Goal: Check status

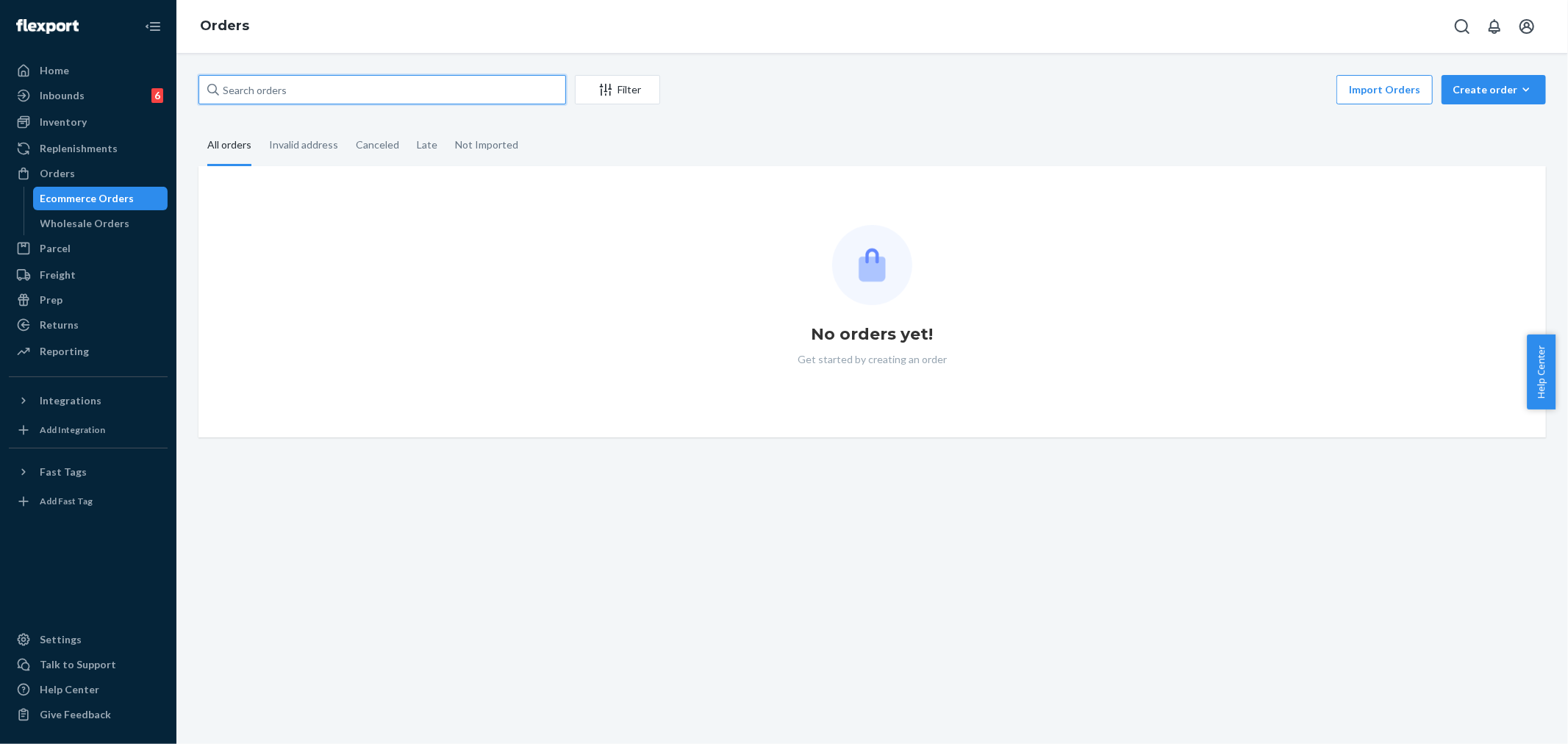
click at [269, 96] on input "text" at bounding box center [382, 90] width 368 height 30
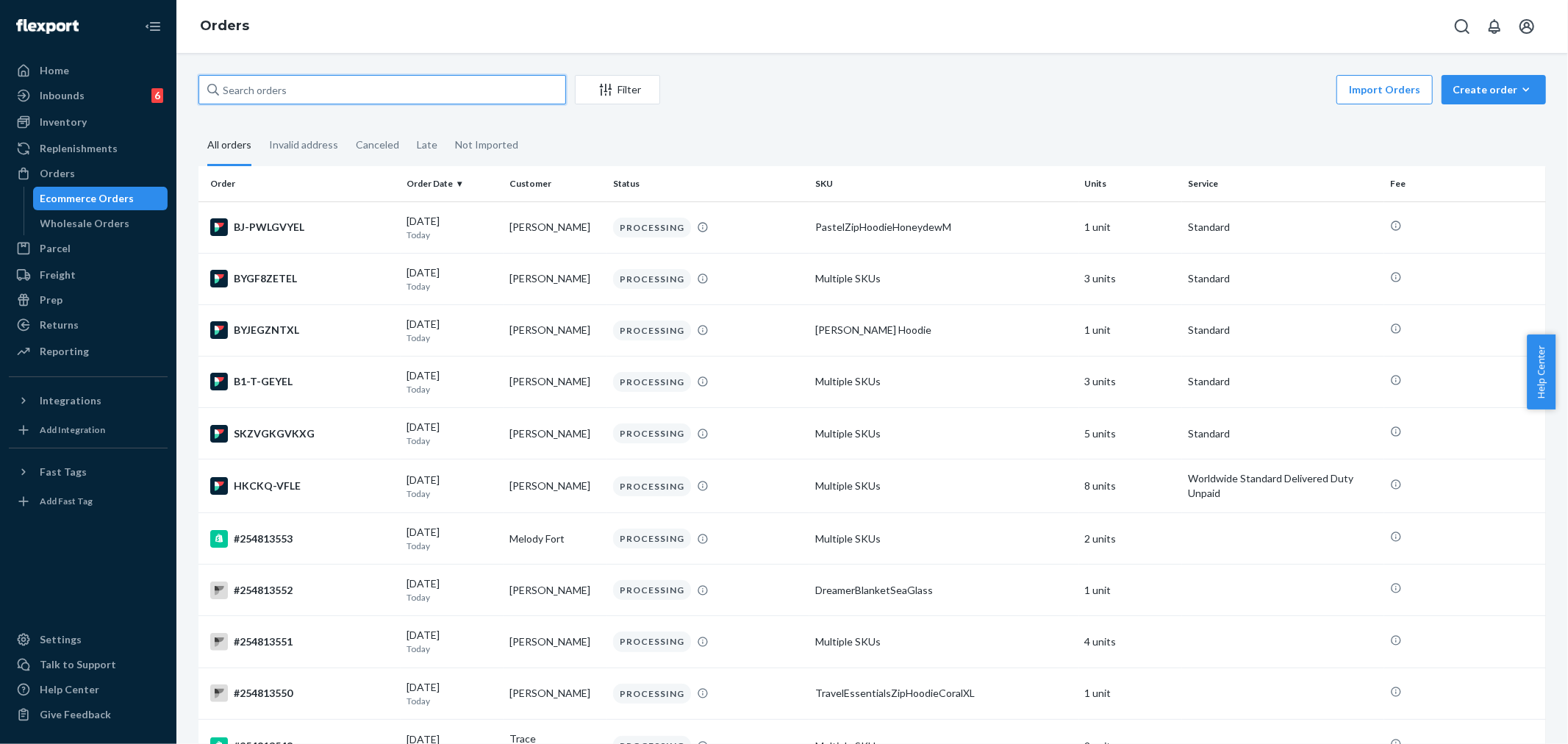
paste input "254727877"
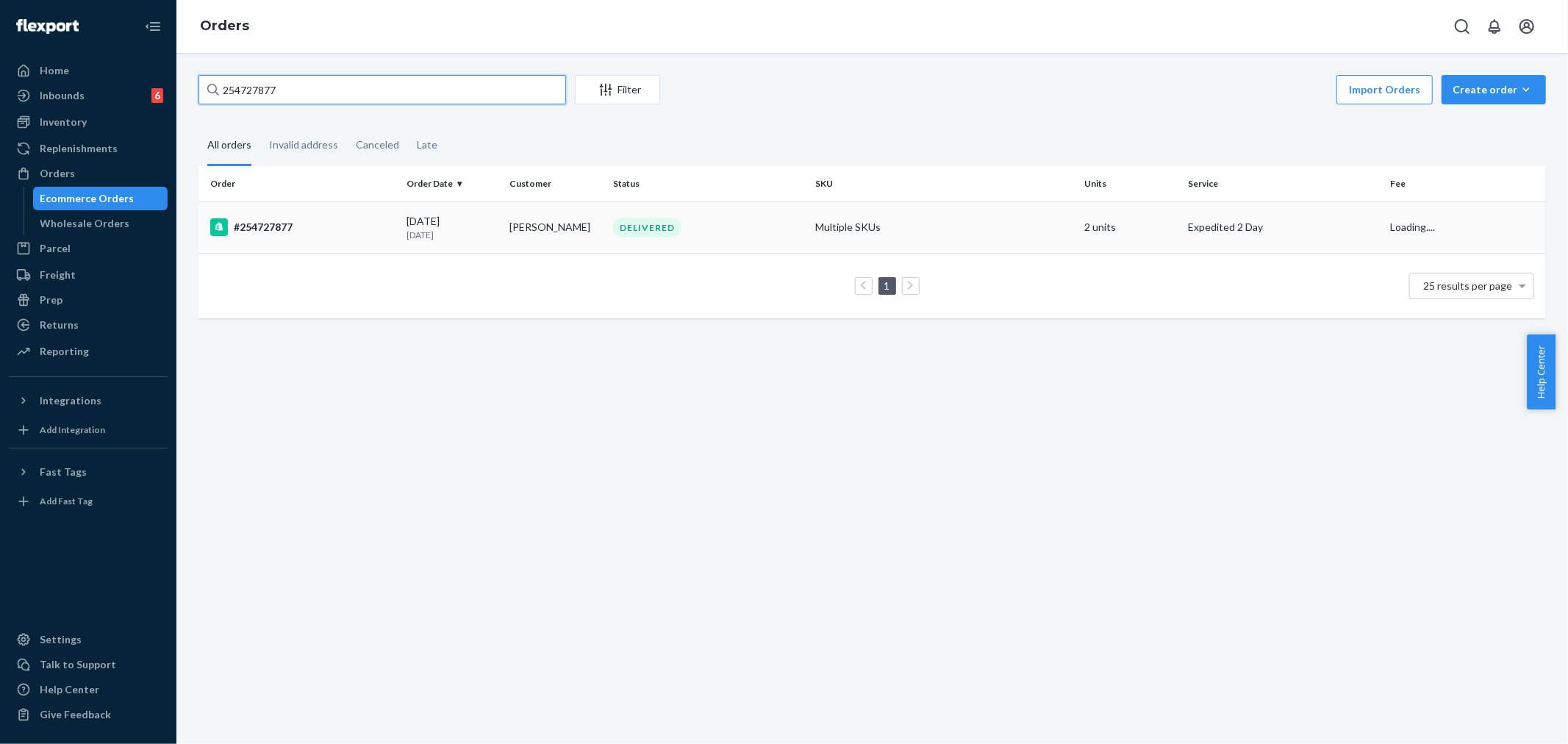
type input "254727877"
click at [581, 231] on td "[PERSON_NAME]" at bounding box center [556, 227] width 104 height 51
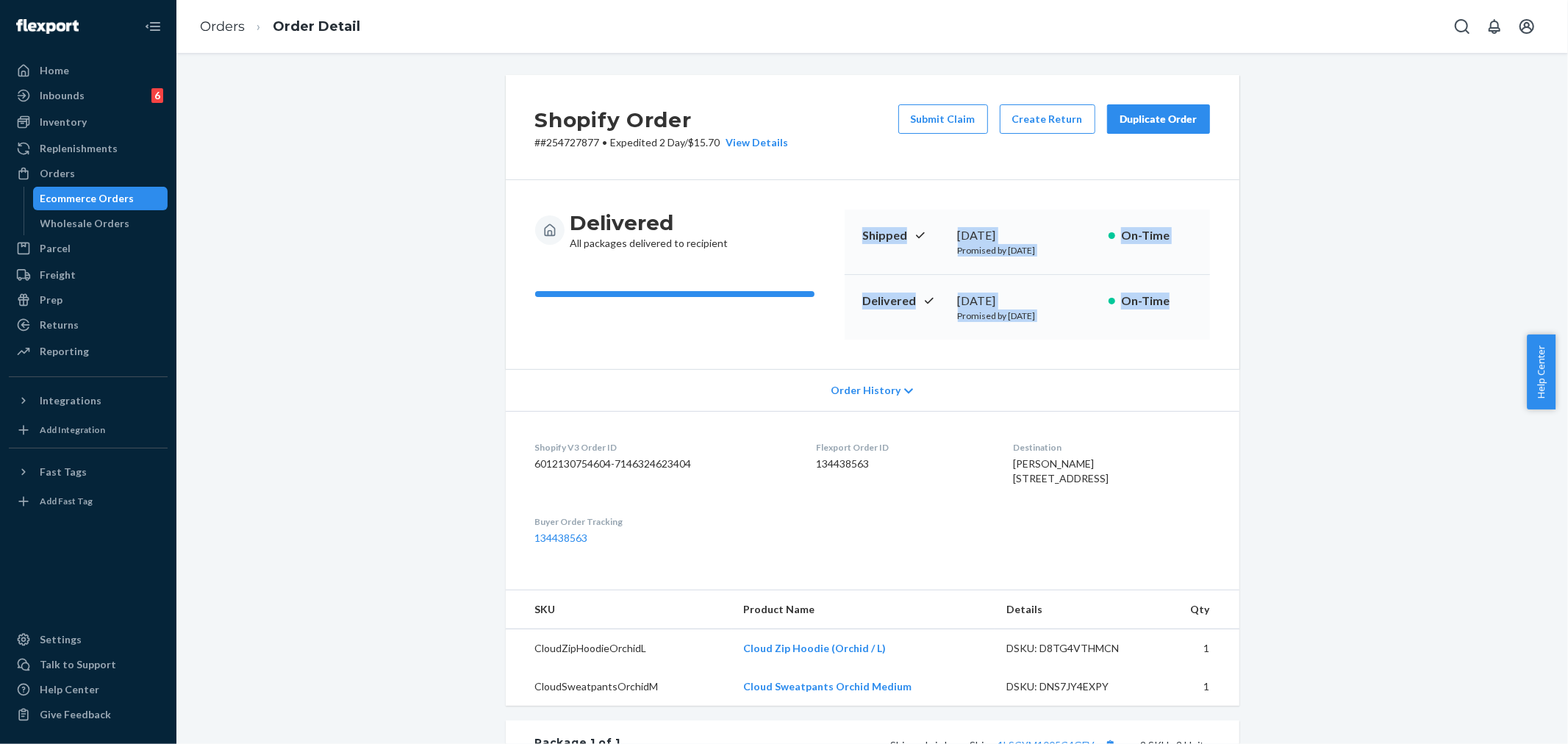
drag, startPoint x: 844, startPoint y: 229, endPoint x: 1165, endPoint y: 319, distance: 333.4
click at [1165, 319] on div "Shipped [DATE] Promised by [DATE] On-Time Delivered [DATE] Promised by [DATE] O…" at bounding box center [1027, 274] width 366 height 130
copy div "Shipped [DATE] Promised by [DATE] On-Time Delivered [DATE] Promised by [DATE] O…"
drag, startPoint x: 891, startPoint y: 243, endPoint x: 864, endPoint y: 243, distance: 27.0
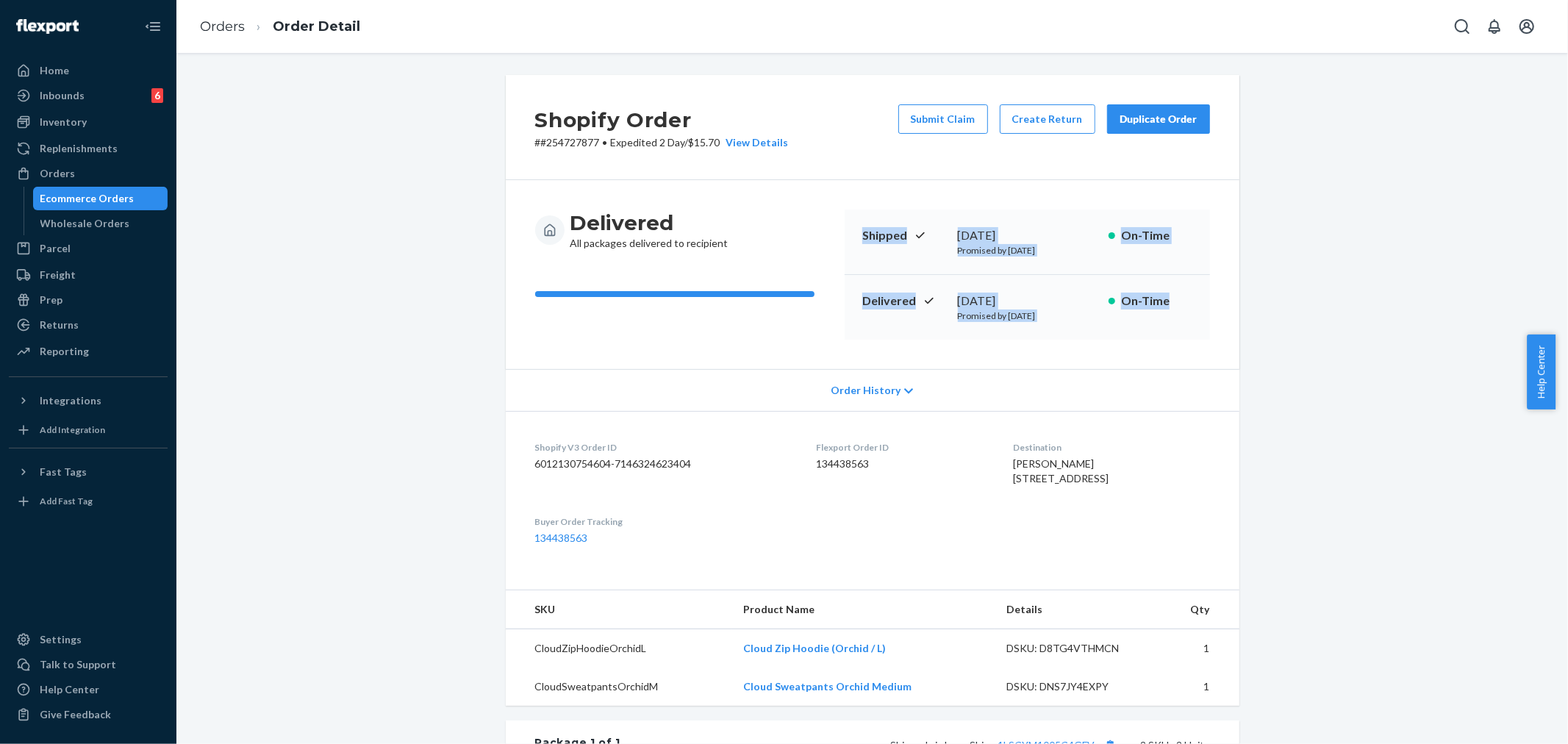
click at [891, 243] on p "Shipped" at bounding box center [904, 235] width 83 height 17
drag, startPoint x: 856, startPoint y: 234, endPoint x: 1043, endPoint y: 235, distance: 187.0
click at [1043, 235] on div "Shipped [DATE] Promised by [DATE] On-Time" at bounding box center [1027, 242] width 366 height 65
copy div "Shipped [DATE]"
drag, startPoint x: 851, startPoint y: 305, endPoint x: 1055, endPoint y: 317, distance: 204.4
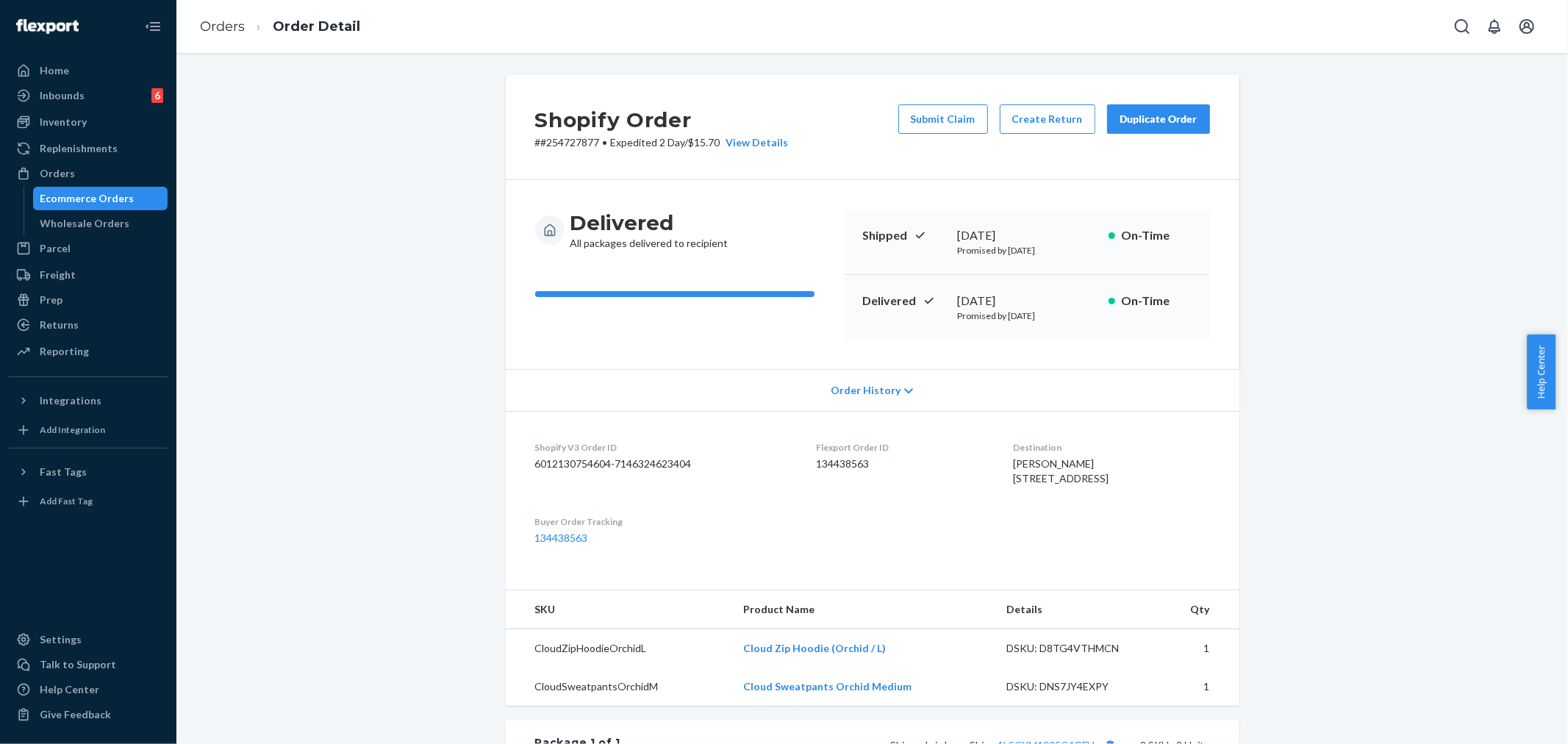
click at [1053, 306] on div "Delivered [DATE] Promised by [DATE] On-Time" at bounding box center [1027, 307] width 366 height 65
copy div "Delivered [DATE]"
